Goal: Transaction & Acquisition: Purchase product/service

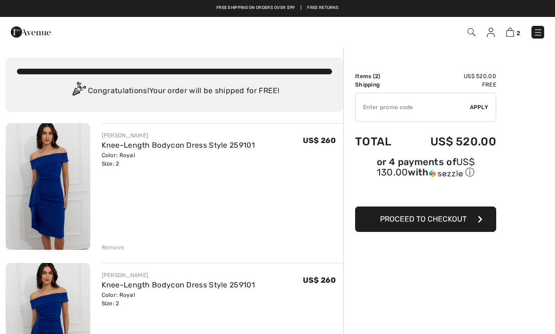
click at [108, 302] on div "Color: Royal Size: 2" at bounding box center [178, 299] width 153 height 17
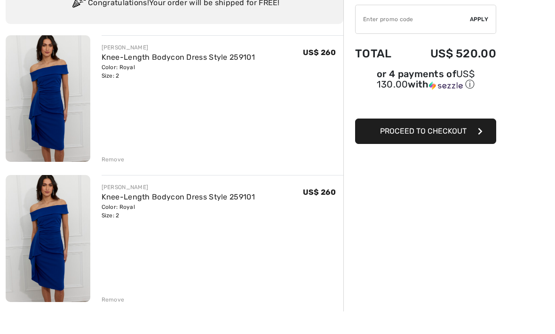
scroll to position [70, 0]
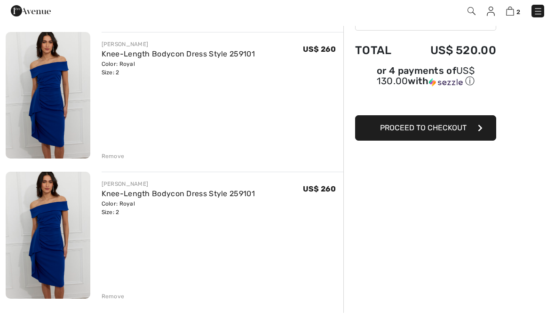
click at [112, 313] on div "Remove" at bounding box center [113, 317] width 23 height 8
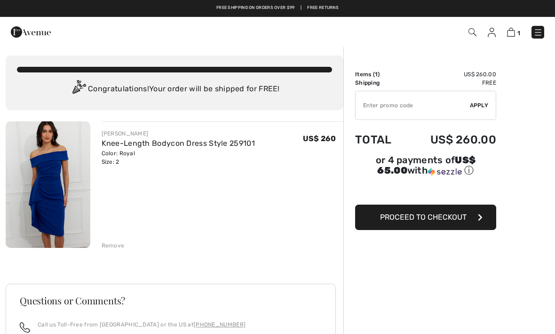
scroll to position [0, 0]
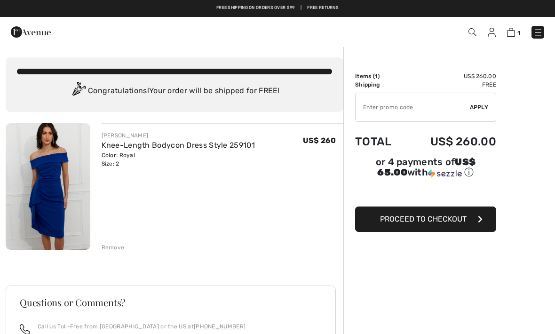
click at [463, 223] on span "Proceed to Checkout" at bounding box center [423, 218] width 87 height 9
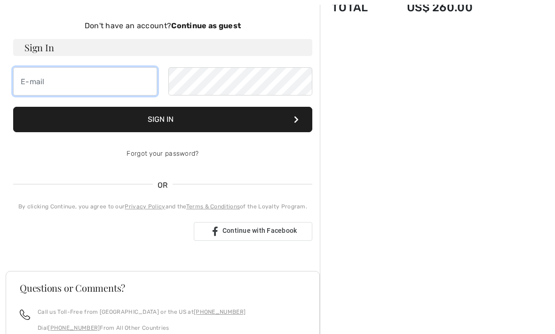
click at [105, 72] on input "email" at bounding box center [85, 81] width 144 height 28
type input "janinkino@gmail.com"
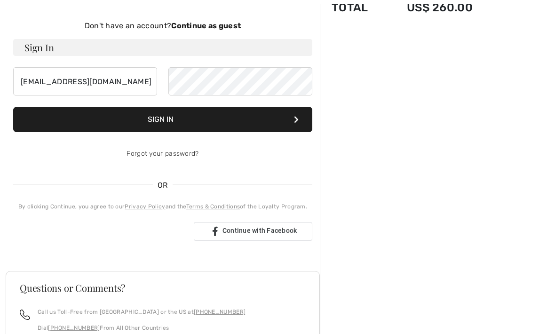
scroll to position [97, 0]
click at [190, 118] on button "Sign In" at bounding box center [162, 119] width 299 height 25
click at [151, 120] on button "Sign In" at bounding box center [162, 119] width 299 height 25
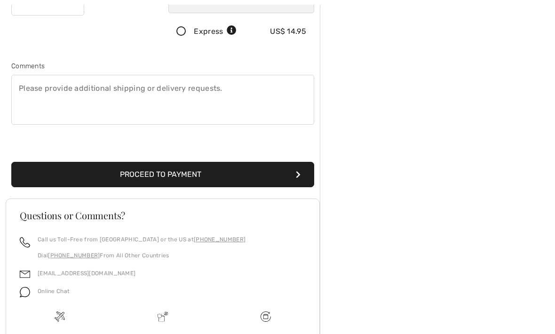
scroll to position [265, 0]
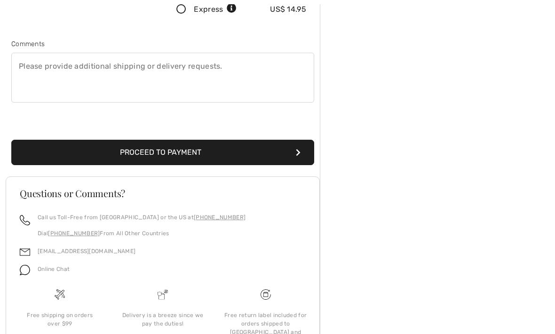
click at [208, 151] on button "Proceed to Payment" at bounding box center [162, 152] width 303 height 25
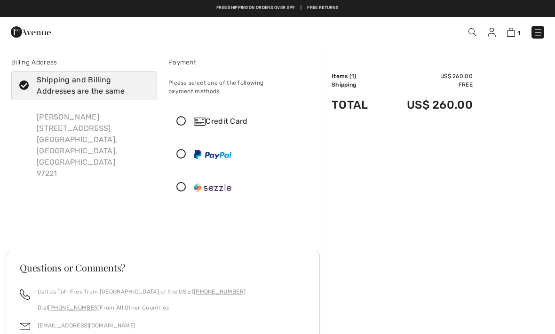
click at [186, 117] on icon at bounding box center [181, 122] width 25 height 10
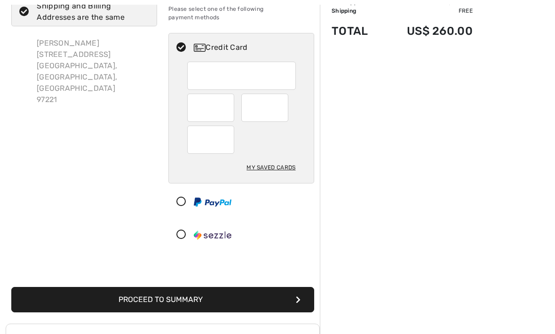
scroll to position [73, 0]
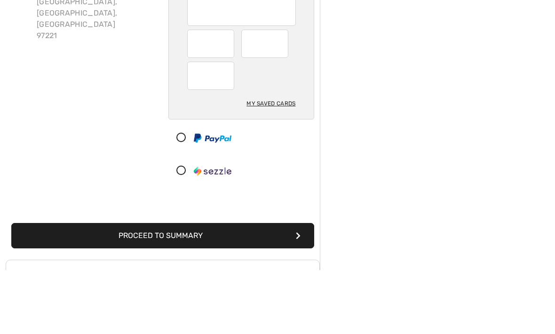
click at [281, 160] on div "My Saved Cards" at bounding box center [270, 168] width 49 height 16
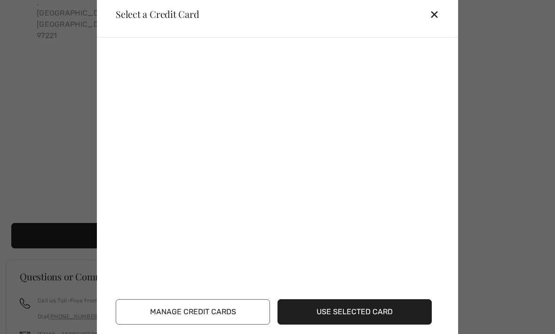
click at [357, 314] on button "Use Selected Card" at bounding box center [354, 311] width 154 height 25
click at [360, 316] on button "Use Selected Card" at bounding box center [354, 311] width 154 height 25
click at [431, 26] on div "Select a Credit Card ✕" at bounding box center [277, 14] width 361 height 47
click at [437, 8] on div "✕" at bounding box center [437, 14] width 17 height 20
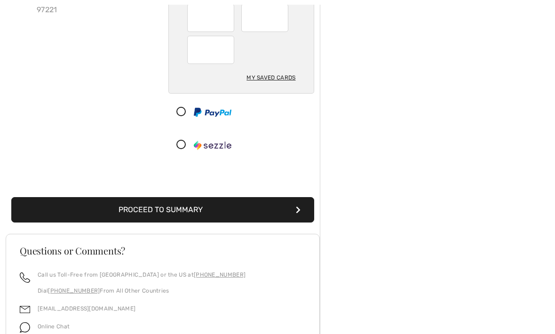
scroll to position [177, 0]
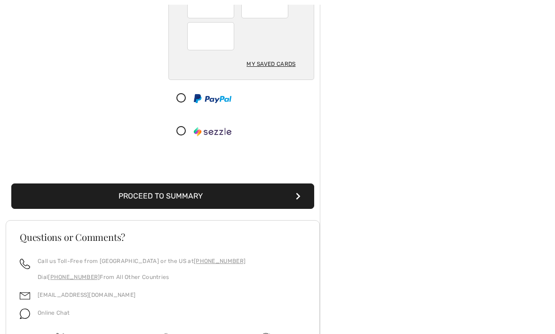
click at [242, 183] on button "Proceed to Summary" at bounding box center [162, 195] width 303 height 25
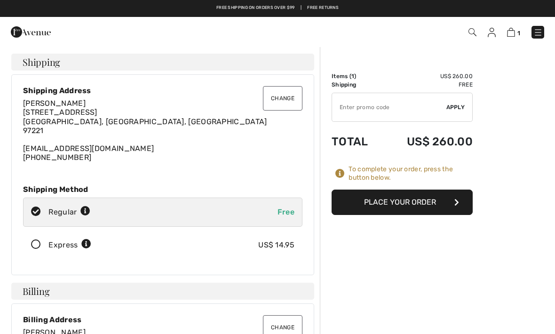
click at [413, 204] on button "Place Your Order" at bounding box center [401, 201] width 141 height 25
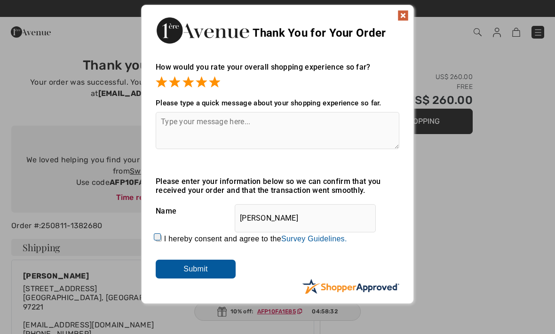
click at [238, 115] on textarea at bounding box center [278, 130] width 244 height 37
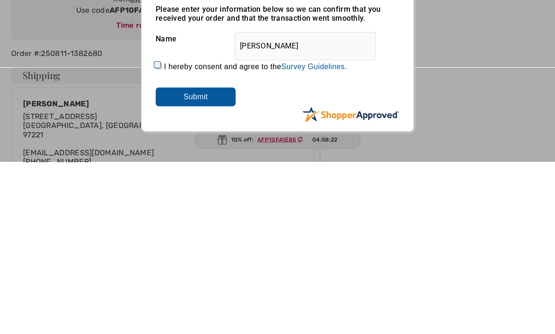
type textarea "Easy order."
click at [200, 260] on input "Submit" at bounding box center [196, 269] width 80 height 19
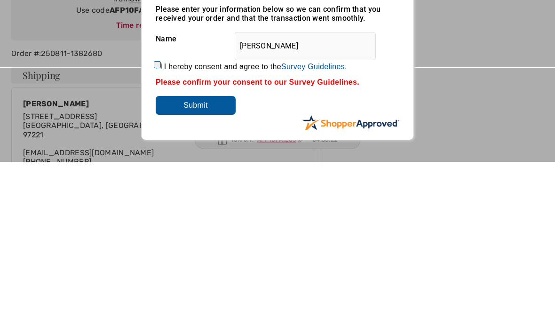
scroll to position [172, 0]
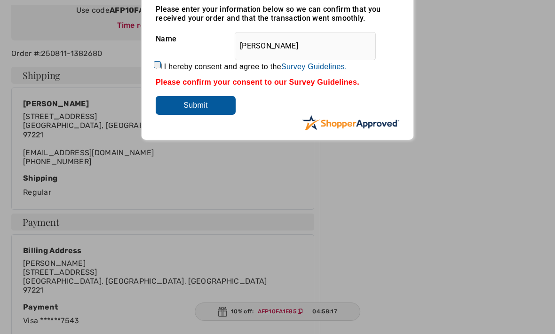
click at [191, 101] on input "Submit" at bounding box center [196, 105] width 80 height 19
click at [212, 106] on input "Submit" at bounding box center [196, 105] width 80 height 19
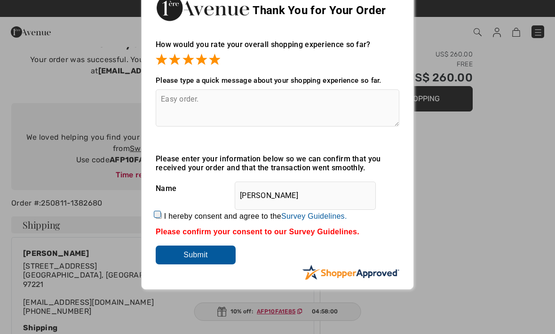
scroll to position [22, 0]
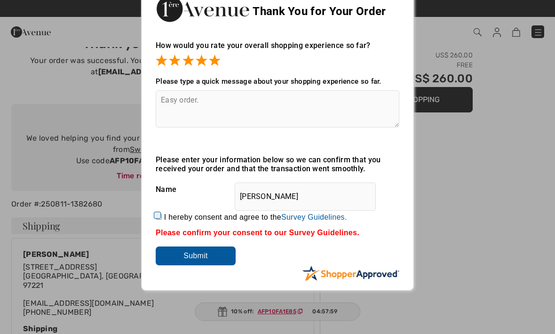
click at [189, 258] on input "Submit" at bounding box center [196, 255] width 80 height 19
click at [192, 263] on input "Submit" at bounding box center [196, 255] width 80 height 19
click at [192, 255] on input "Submit" at bounding box center [196, 255] width 80 height 19
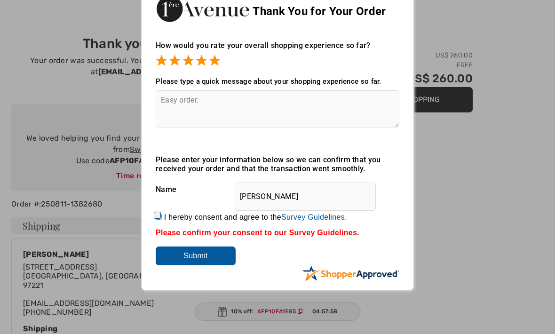
scroll to position [59, 0]
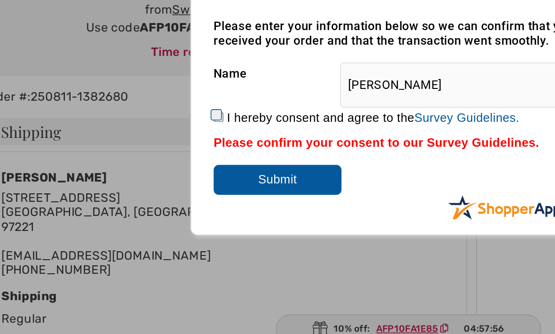
click at [164, 175] on label "I hereby consent and agree to the By submitting a review, you grant permission …" at bounding box center [255, 179] width 183 height 8
click at [156, 176] on input "I hereby consent and agree to the By submitting a review, you grant permission …" at bounding box center [159, 179] width 6 height 6
checkbox input "true"
click at [165, 209] on input "Submit" at bounding box center [196, 218] width 80 height 19
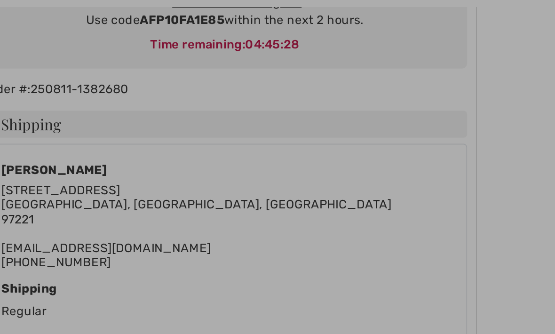
scroll to position [169, 0]
